Goal: Find contact information: Find contact information

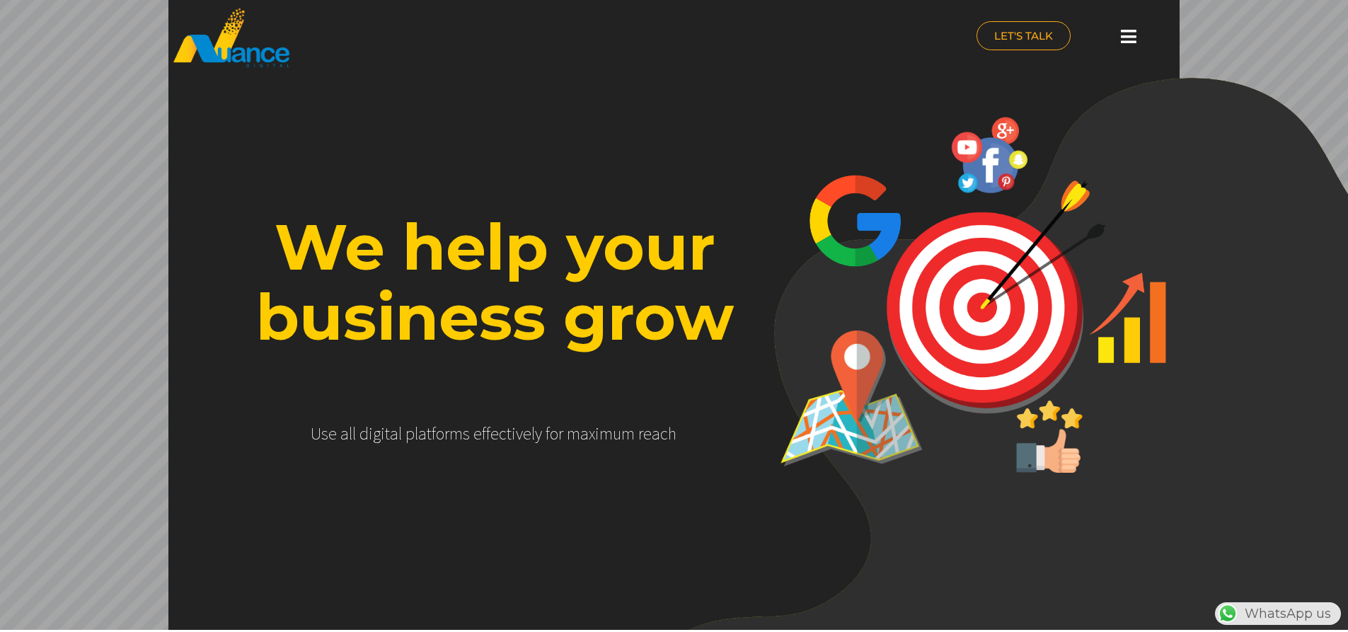
click at [1132, 36] on icon at bounding box center [1129, 37] width 16 height 18
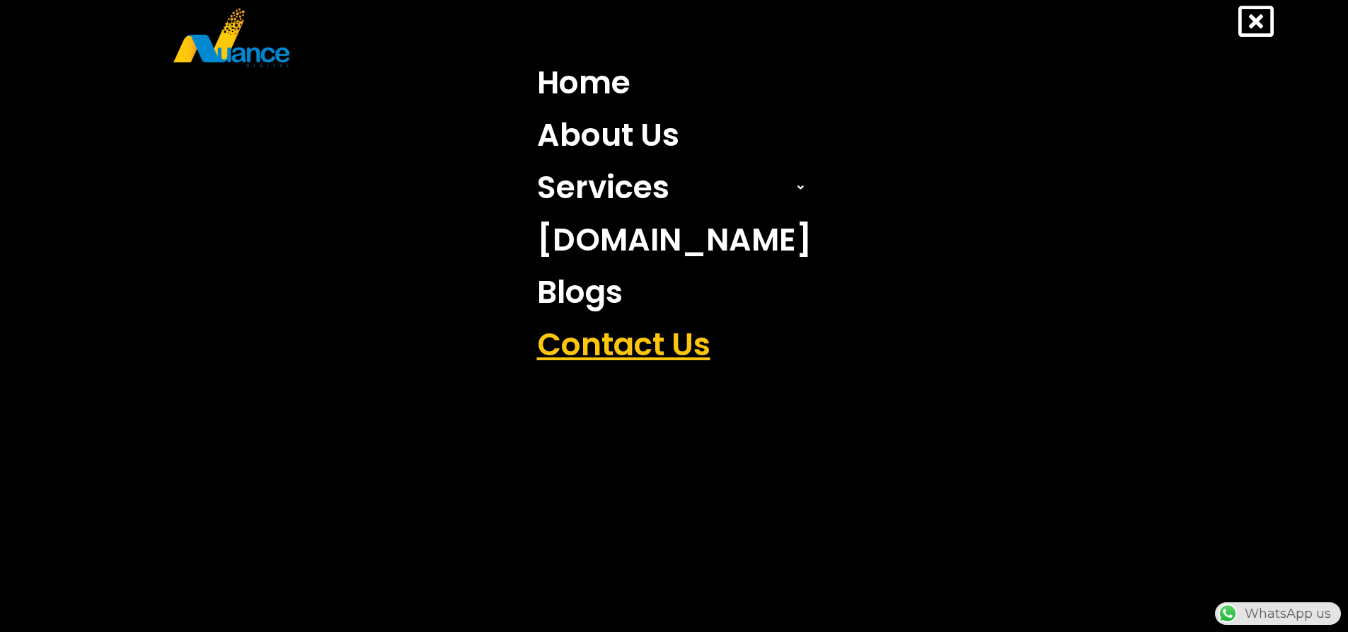
click at [626, 344] on link "Contact Us" at bounding box center [675, 344] width 296 height 52
